Goal: Transaction & Acquisition: Complete application form

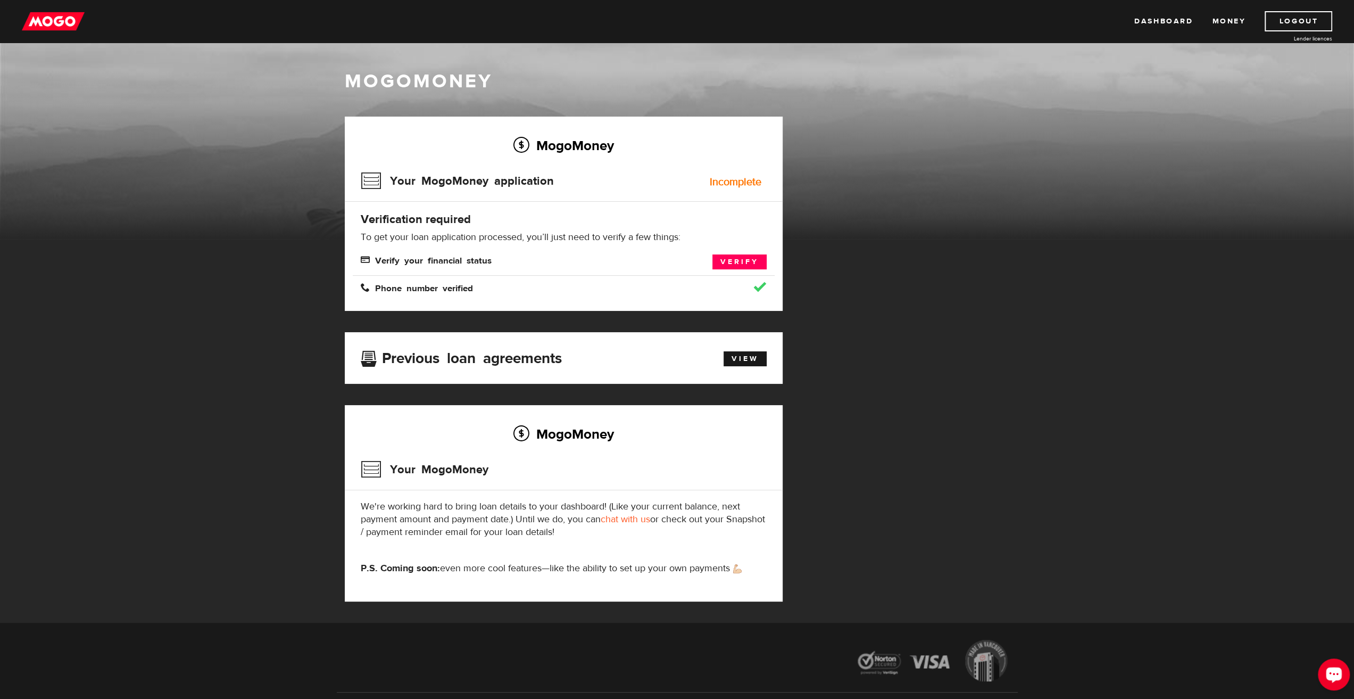
click at [1327, 681] on div "Open LiveChat chat widget" at bounding box center [1334, 674] width 18 height 18
click at [745, 263] on link "Verify" at bounding box center [740, 261] width 54 height 15
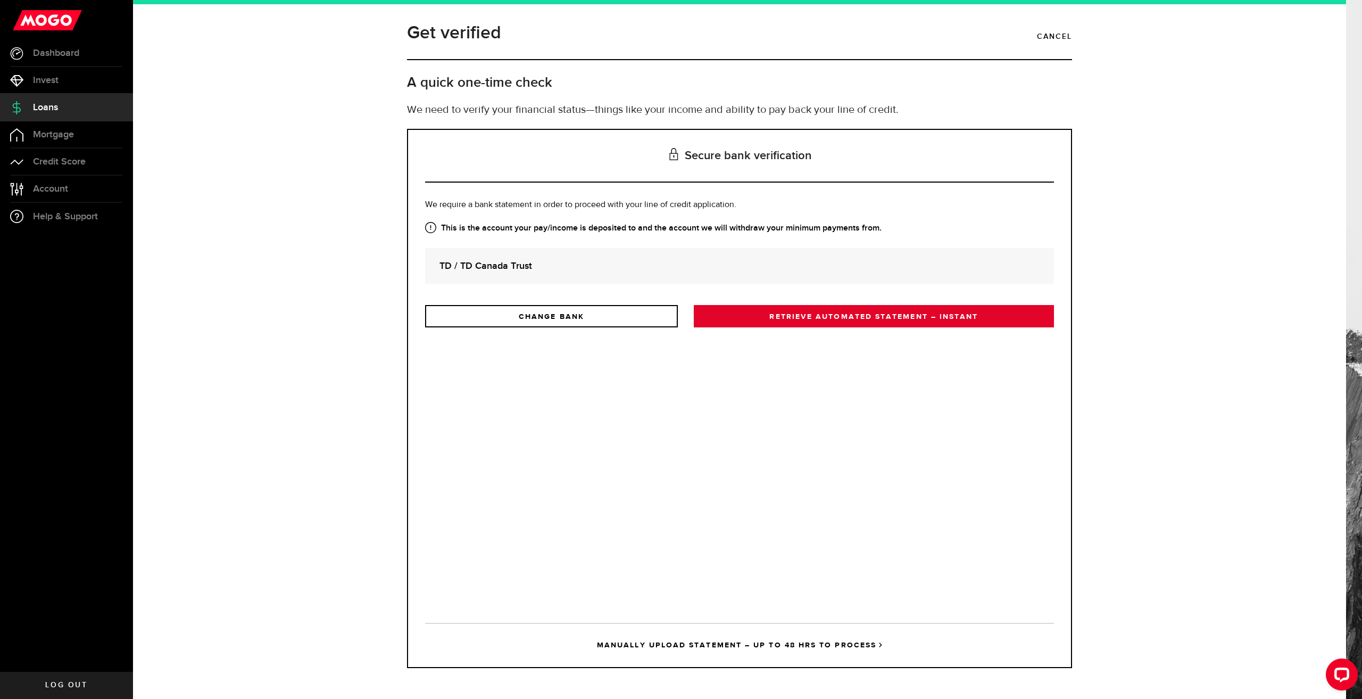
click at [895, 318] on link "RETRIEVE AUTOMATED STATEMENT – INSTANT" at bounding box center [874, 316] width 360 height 22
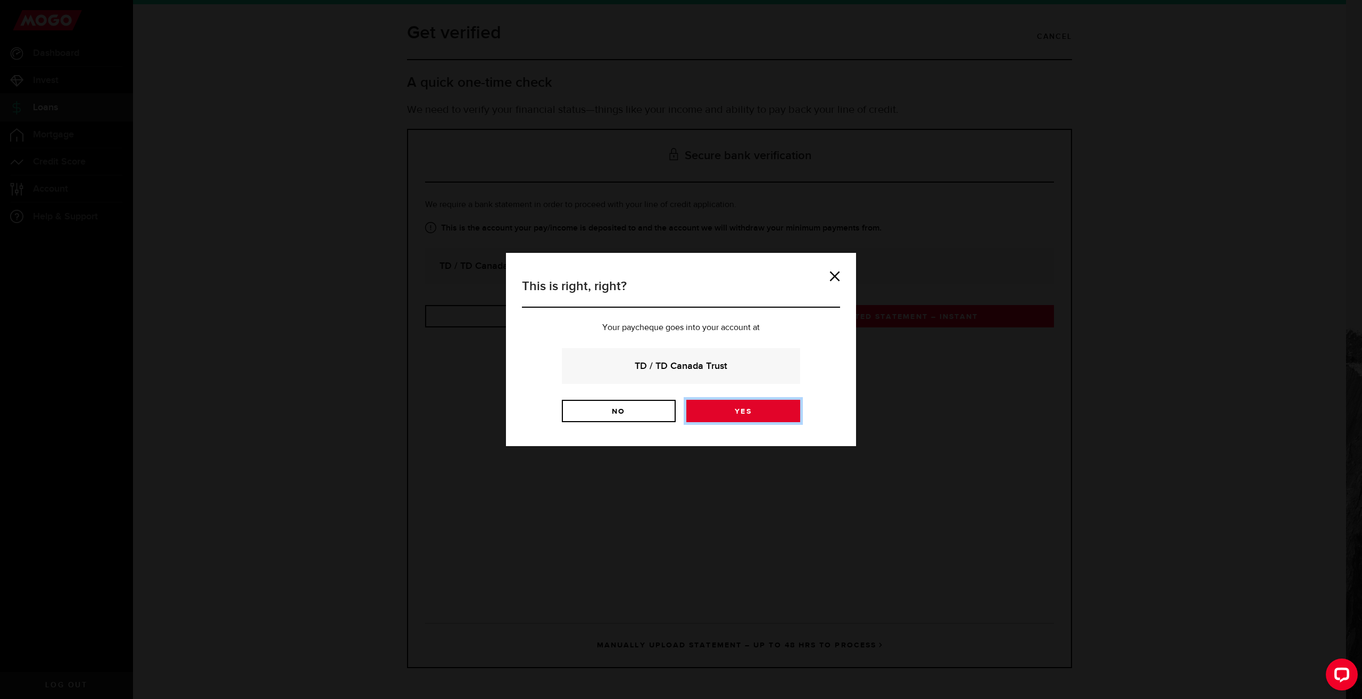
click at [767, 419] on link "Yes" at bounding box center [744, 411] width 114 height 22
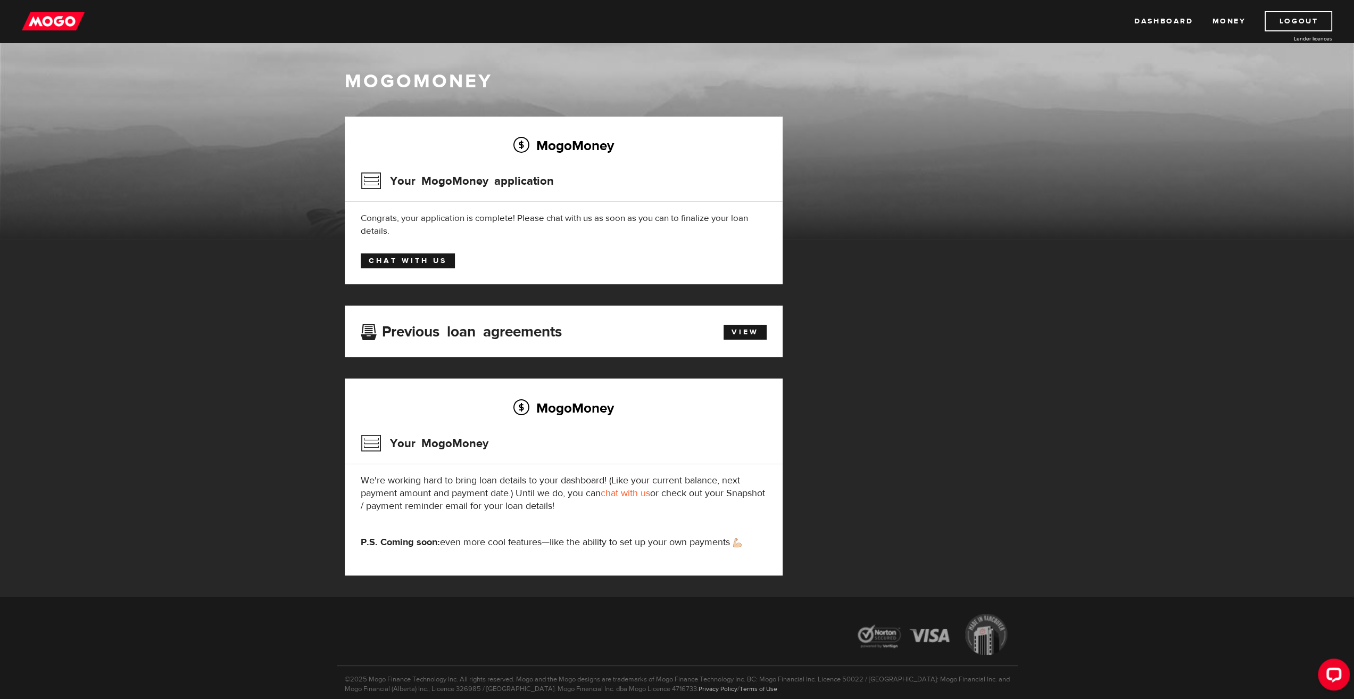
click at [436, 261] on link "Chat with us" at bounding box center [408, 260] width 94 height 15
drag, startPoint x: 1330, startPoint y: 667, endPoint x: 2640, endPoint y: 1321, distance: 1463.7
click at [1330, 667] on div "Open LiveChat chat widget" at bounding box center [1334, 674] width 18 height 18
click at [1341, 667] on div "Open LiveChat chat widget" at bounding box center [1334, 674] width 18 height 18
click at [1143, 351] on div "MogoMoney MogoMoney Your MogoMoney application Expired Your MogoMoney credit de…" at bounding box center [677, 320] width 1354 height 554
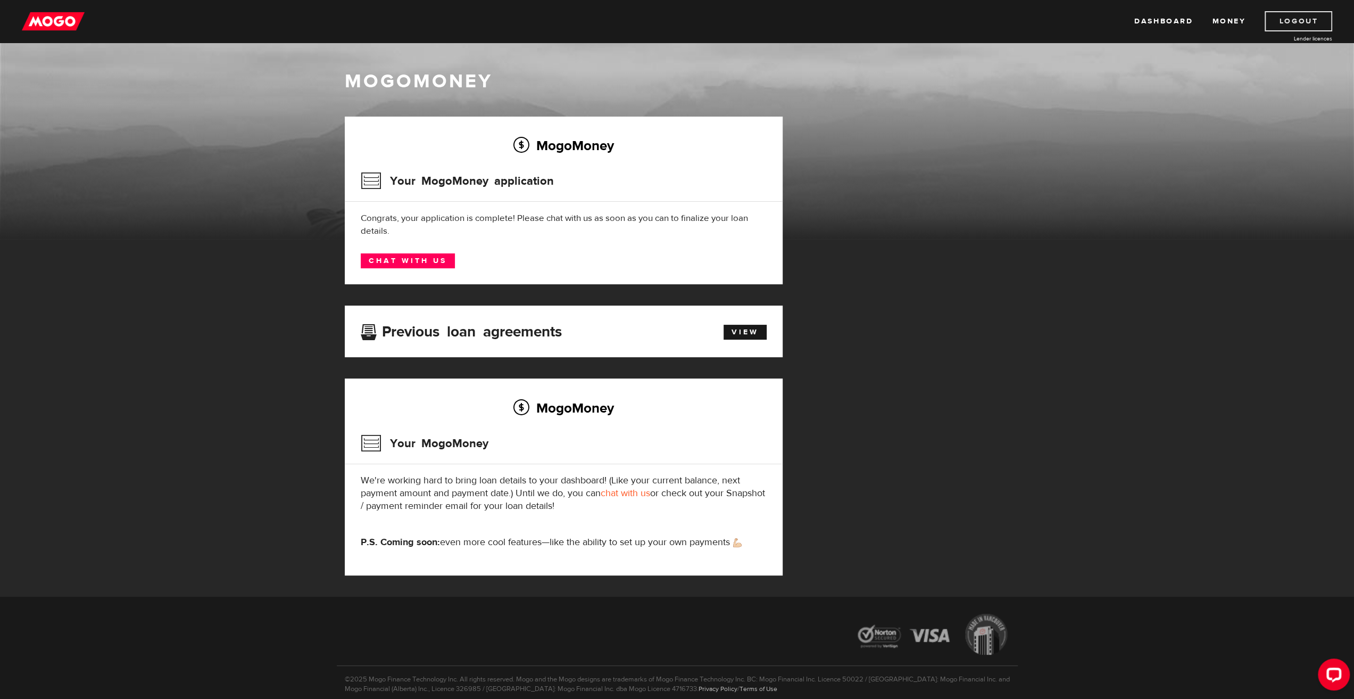
click at [1296, 21] on link "Logout" at bounding box center [1299, 21] width 68 height 20
